Goal: Information Seeking & Learning: Learn about a topic

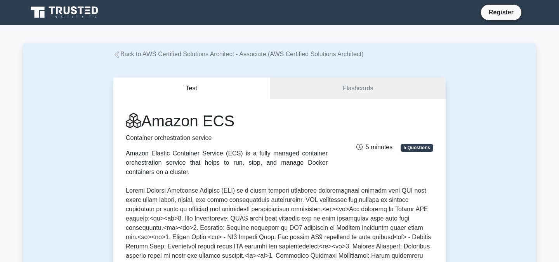
click at [141, 52] on link "Back to AWS Certified Solutions Architect - Associate (AWS Certified Solutions …" at bounding box center [238, 54] width 250 height 7
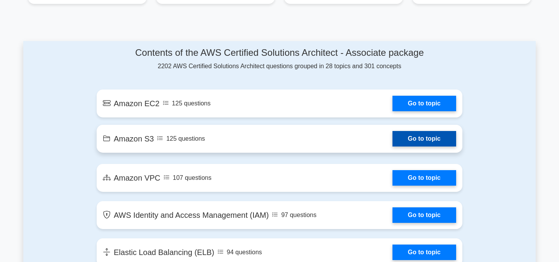
scroll to position [390, 0]
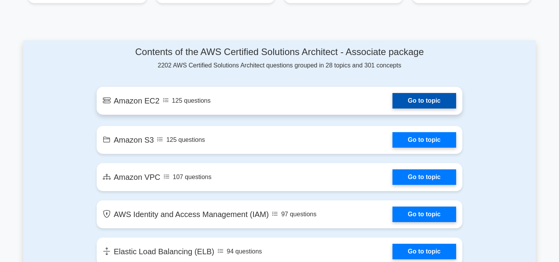
click at [393, 109] on link "Go to topic" at bounding box center [425, 101] width 64 height 16
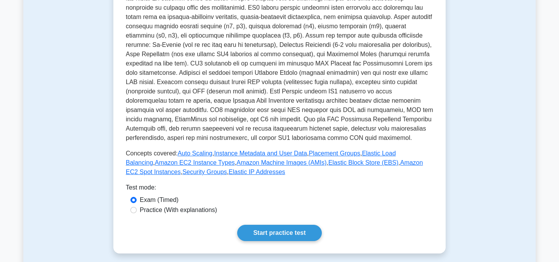
scroll to position [184, 0]
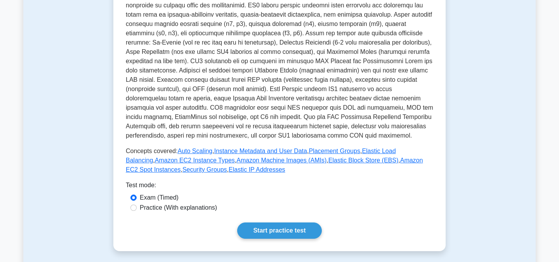
click at [155, 208] on label "Practice (With explanations)" at bounding box center [178, 207] width 77 height 9
click at [137, 208] on input "Practice (With explanations)" at bounding box center [133, 208] width 6 height 6
radio input "true"
click at [247, 236] on link "Start practice test" at bounding box center [279, 231] width 84 height 16
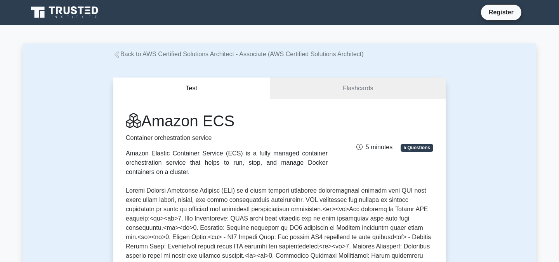
click at [120, 54] on icon at bounding box center [116, 54] width 7 height 7
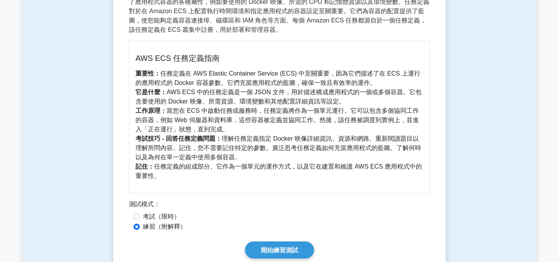
scroll to position [141, 0]
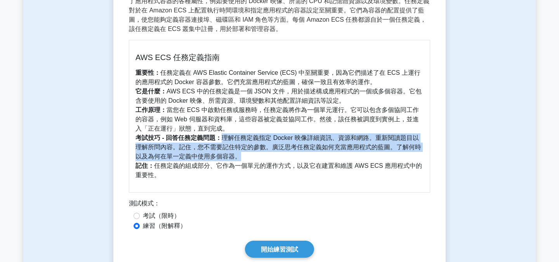
drag, startPoint x: 224, startPoint y: 138, endPoint x: 259, endPoint y: 154, distance: 38.4
click at [259, 154] on p "重要性： 任務定義在 AWS Elastic Container Service (ECS) 中至關重要，因為它們描述了在 ECS 上運行的應用程式的 Doc…" at bounding box center [279, 124] width 288 height 112
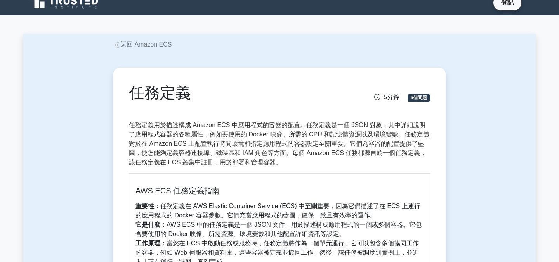
scroll to position [0, 0]
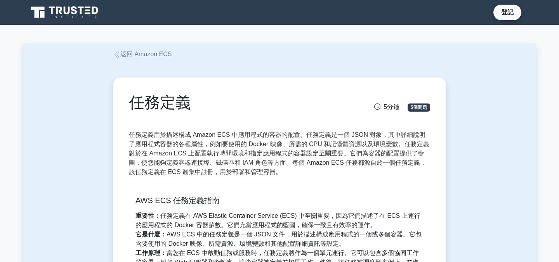
click at [143, 59] on div "任務定義 5分鐘 5個問題 AWS ECS 任務定義指南 重要性： 任務定義在 AWS Elastic Container Service (ECS) 中至關…" at bounding box center [280, 247] width 342 height 376
click at [143, 54] on font "返回 Amazon ECS" at bounding box center [145, 54] width 51 height 7
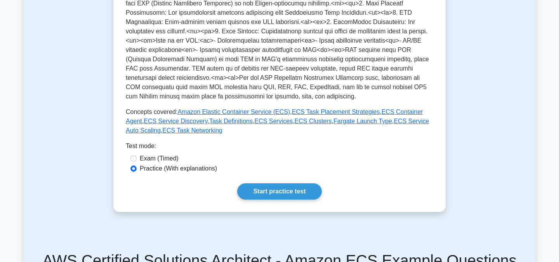
scroll to position [275, 0]
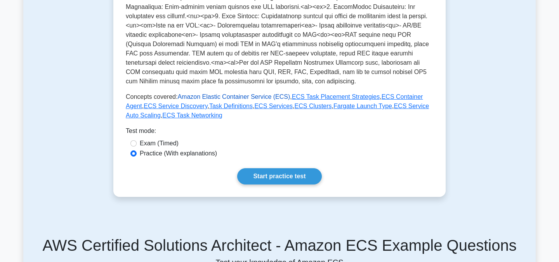
click at [226, 98] on link "Amazon Elastic Container Service (ECS)" at bounding box center [233, 97] width 113 height 7
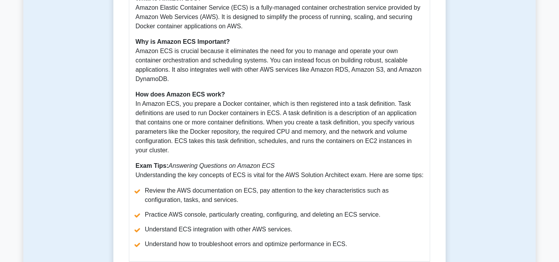
scroll to position [252, 0]
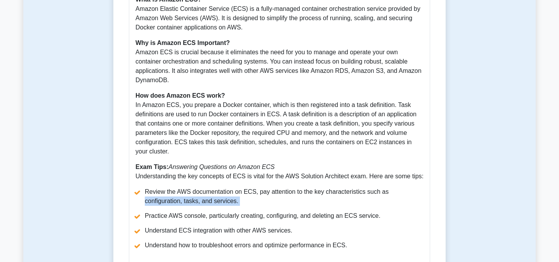
drag, startPoint x: 143, startPoint y: 195, endPoint x: 232, endPoint y: 199, distance: 88.6
click at [233, 200] on ul "Review the AWS documentation on ECS, pay attention to the key characteristics s…" at bounding box center [279, 219] width 288 height 63
click at [232, 199] on ul "Review the AWS documentation on ECS, pay attention to the key characteristics s…" at bounding box center [279, 219] width 288 height 63
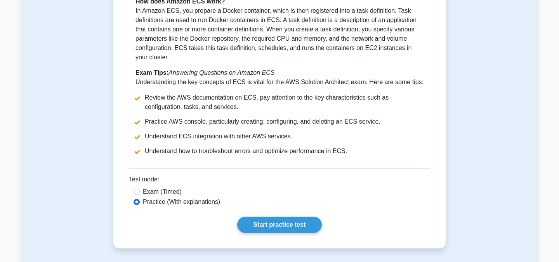
scroll to position [351, 0]
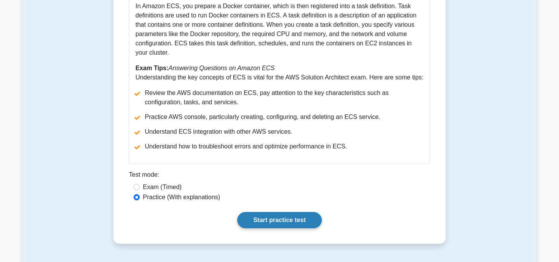
click at [274, 215] on link "Start practice test" at bounding box center [279, 220] width 84 height 16
click at [273, 219] on link "Start practice test" at bounding box center [279, 220] width 84 height 16
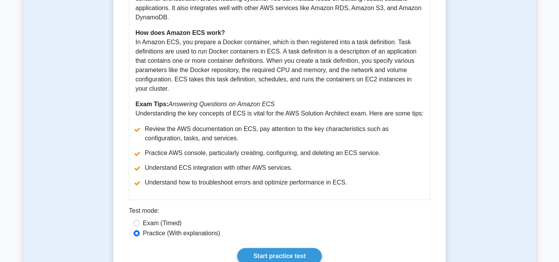
scroll to position [441, 0]
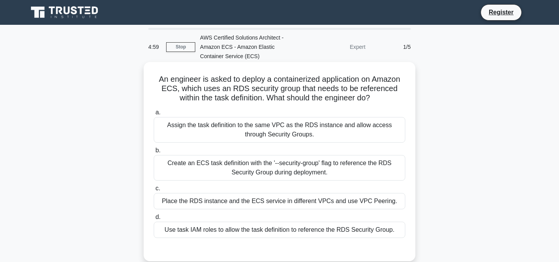
scroll to position [13, 0]
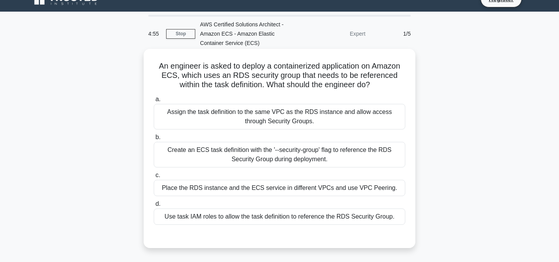
click at [229, 156] on div "Create an ECS task definition with the '--security-group' flag to reference the…" at bounding box center [280, 155] width 252 height 26
click at [154, 140] on input "b. Create an ECS task definition with the '--security-group' flag to reference …" at bounding box center [154, 137] width 0 height 5
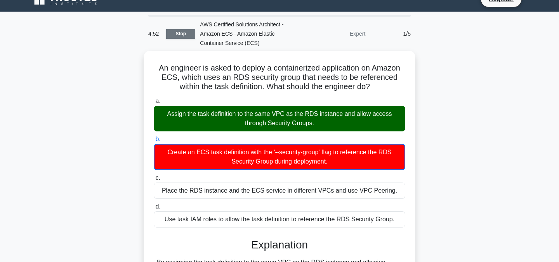
click at [175, 36] on link "Stop" at bounding box center [180, 34] width 29 height 10
